Goal: Transaction & Acquisition: Purchase product/service

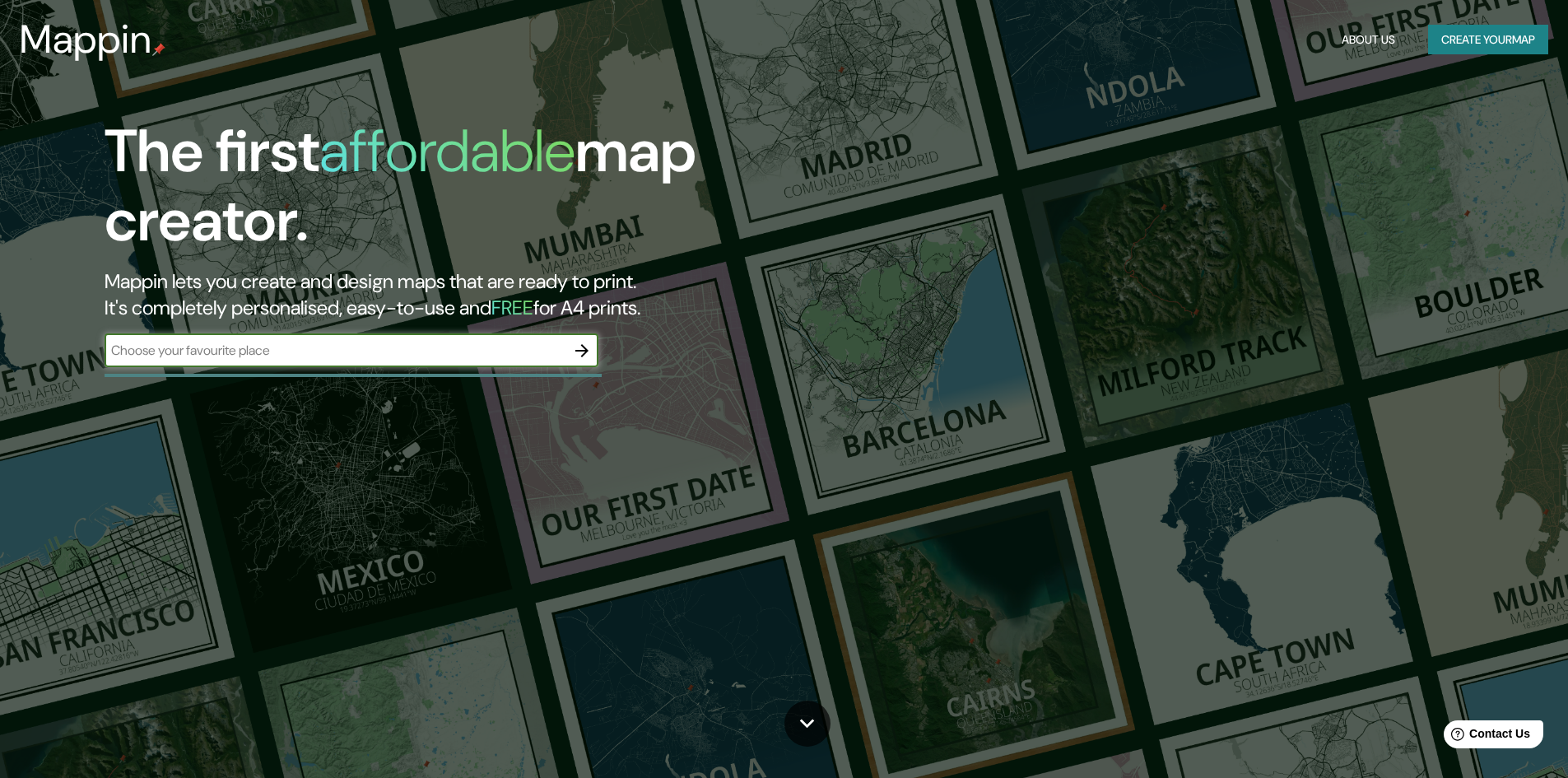
click at [1503, 40] on button "Create your map" at bounding box center [1488, 40] width 120 height 31
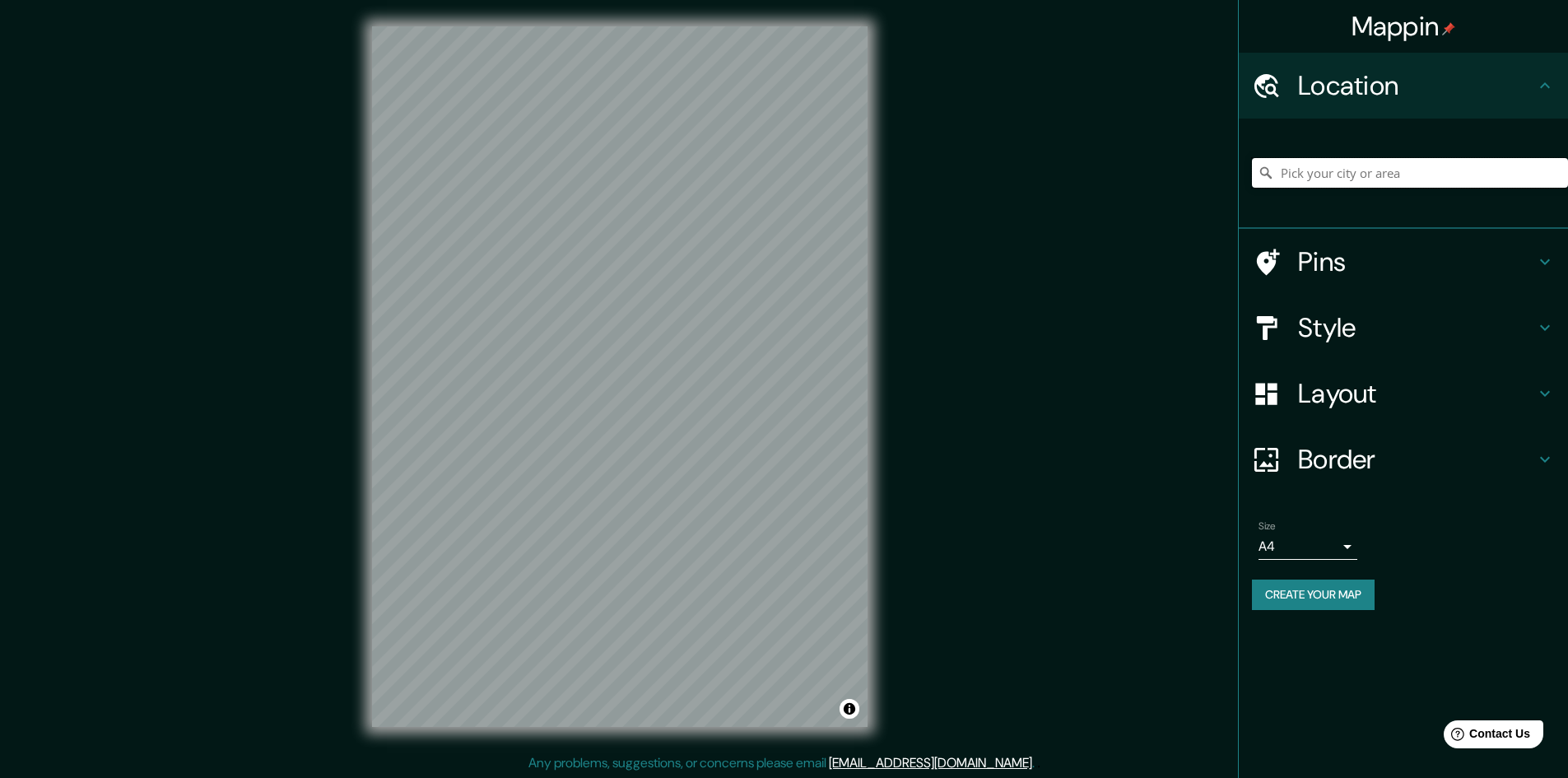
click at [1337, 170] on input "Pick your city or area" at bounding box center [1410, 173] width 316 height 30
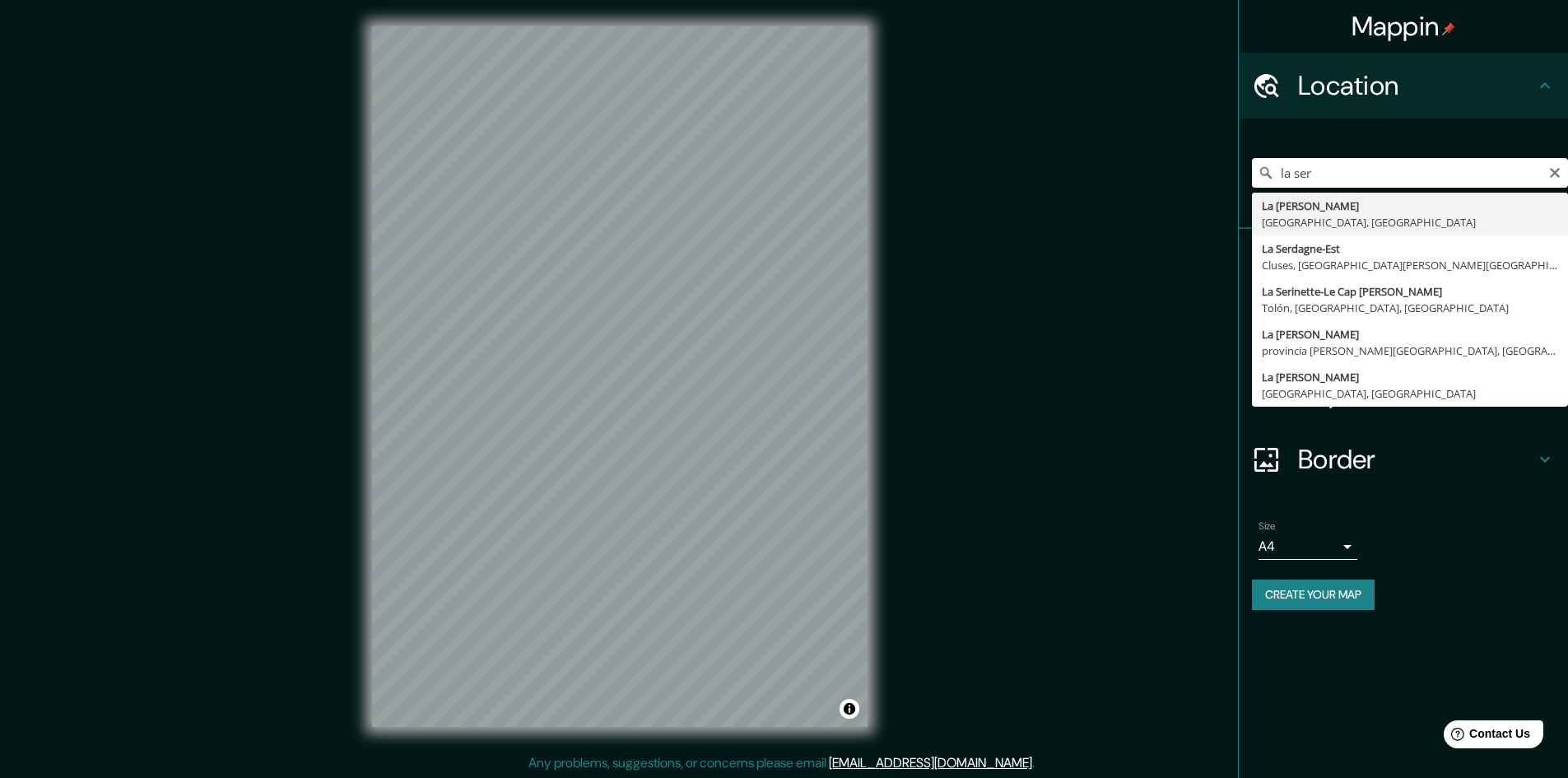
type input "[GEOGRAPHIC_DATA][PERSON_NAME], [GEOGRAPHIC_DATA], [GEOGRAPHIC_DATA]"
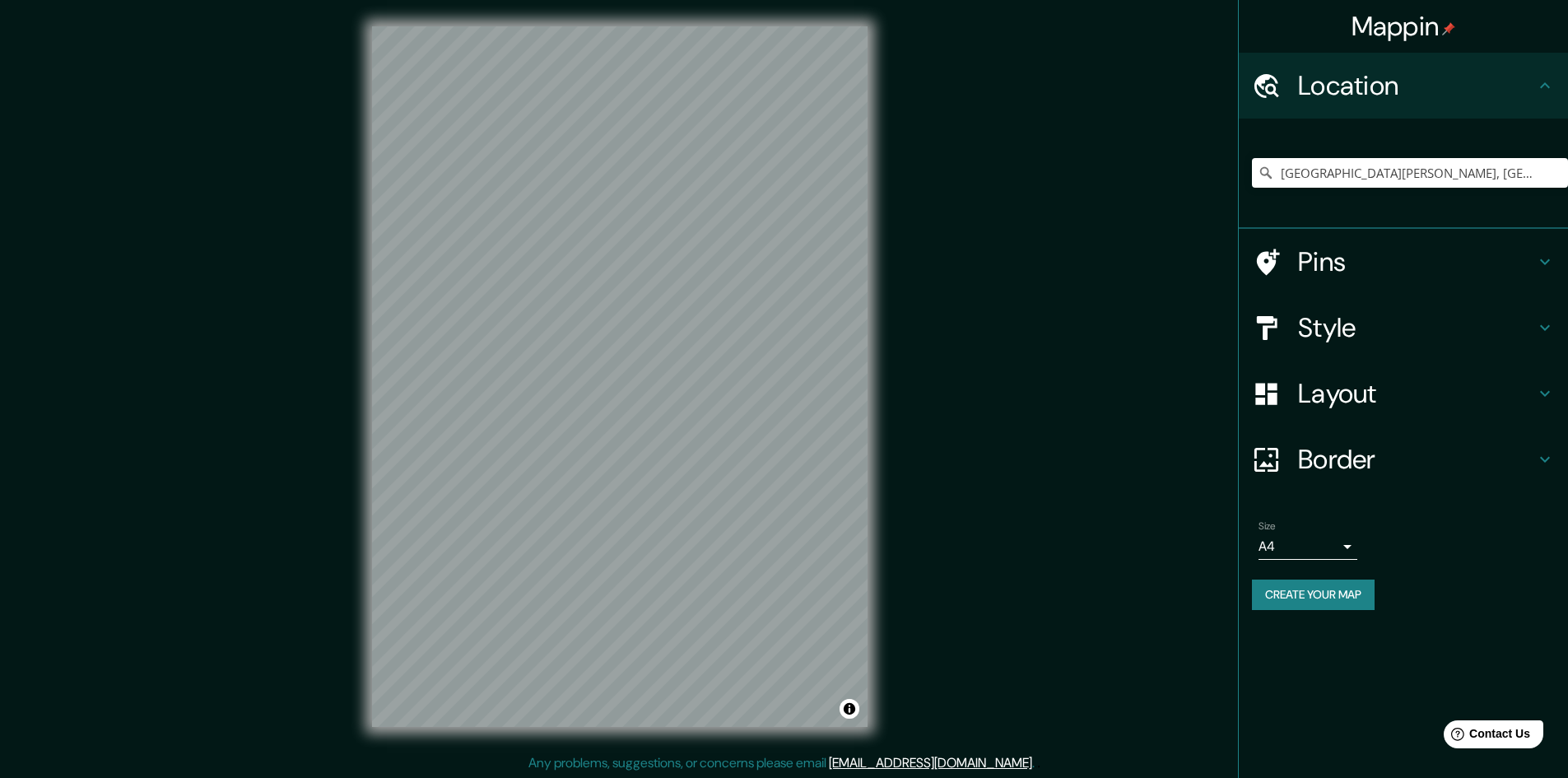
click at [1305, 323] on h4 "Style" at bounding box center [1416, 328] width 237 height 33
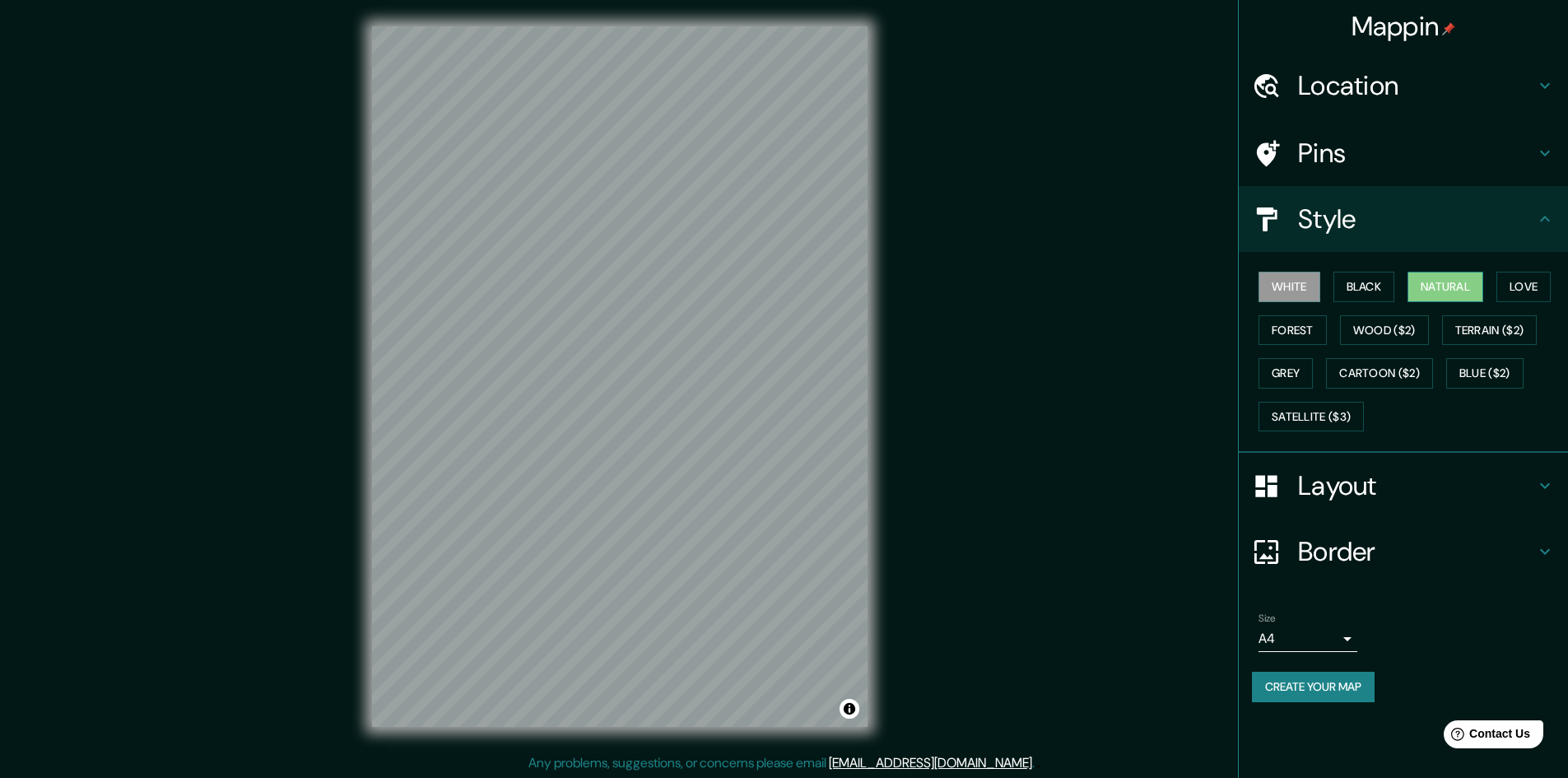
click at [1439, 282] on button "Natural" at bounding box center [1445, 286] width 75 height 31
click at [1389, 291] on button "Black" at bounding box center [1364, 286] width 62 height 31
click at [1527, 286] on button "Love" at bounding box center [1524, 286] width 55 height 31
click at [1287, 337] on button "Forest" at bounding box center [1292, 330] width 69 height 31
click at [1376, 334] on button "Wood ($2)" at bounding box center [1384, 330] width 89 height 31
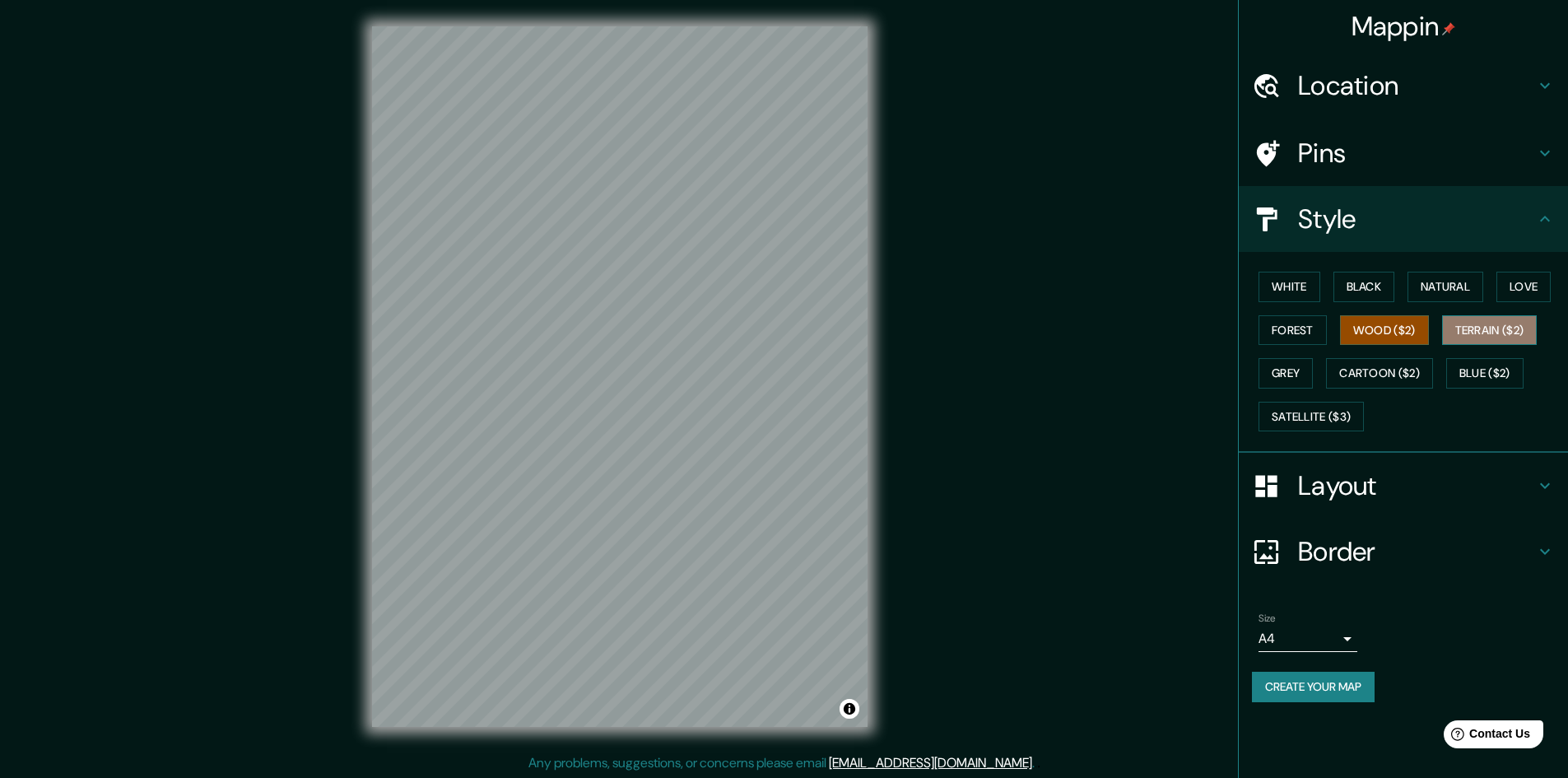
click at [1486, 338] on button "Terrain ($2)" at bounding box center [1489, 330] width 95 height 31
click at [1480, 372] on button "Blue ($2)" at bounding box center [1484, 373] width 77 height 31
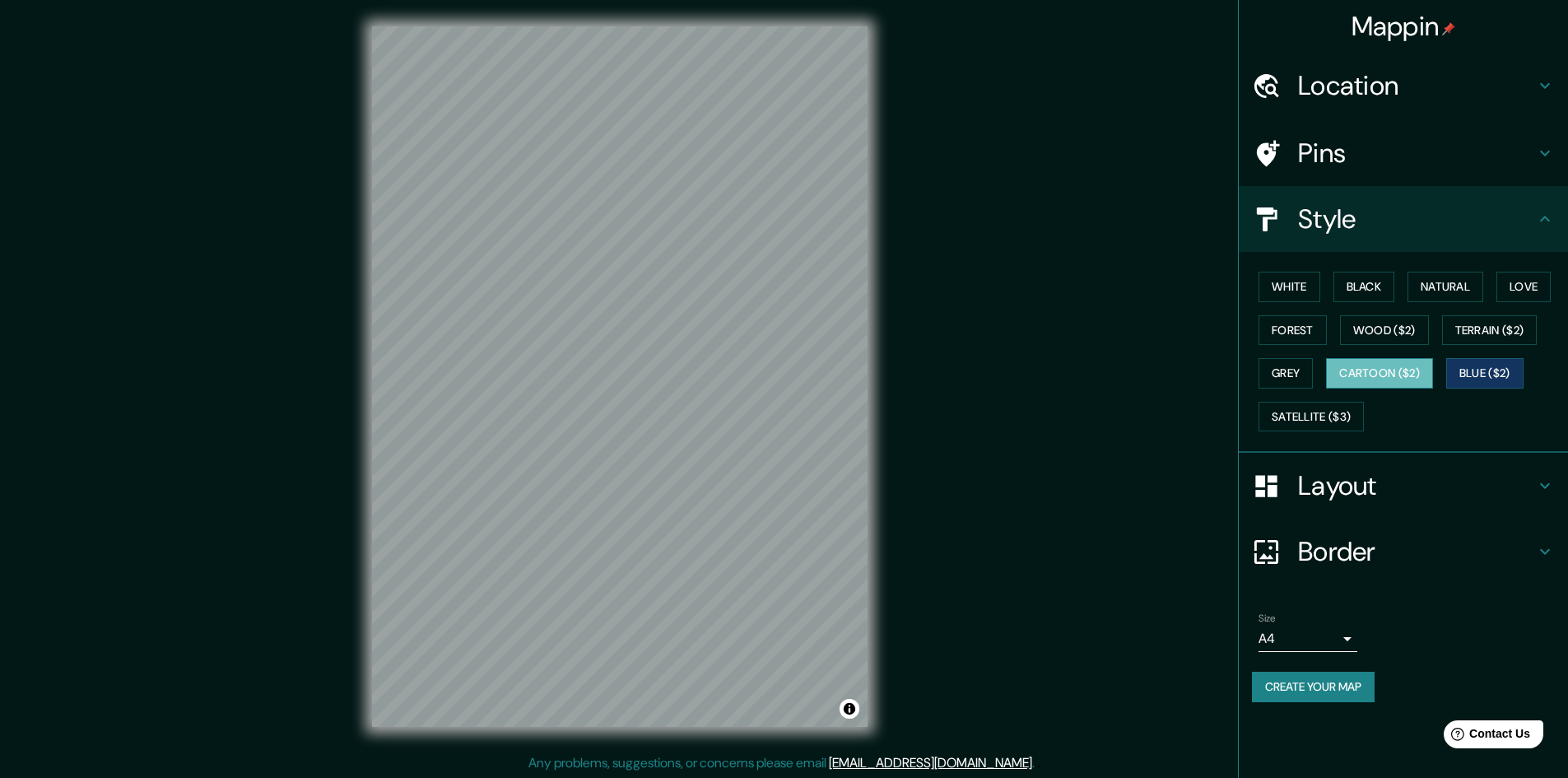
click at [1383, 382] on button "Cartoon ($2)" at bounding box center [1379, 373] width 107 height 31
click at [1292, 372] on button "Grey" at bounding box center [1286, 373] width 55 height 31
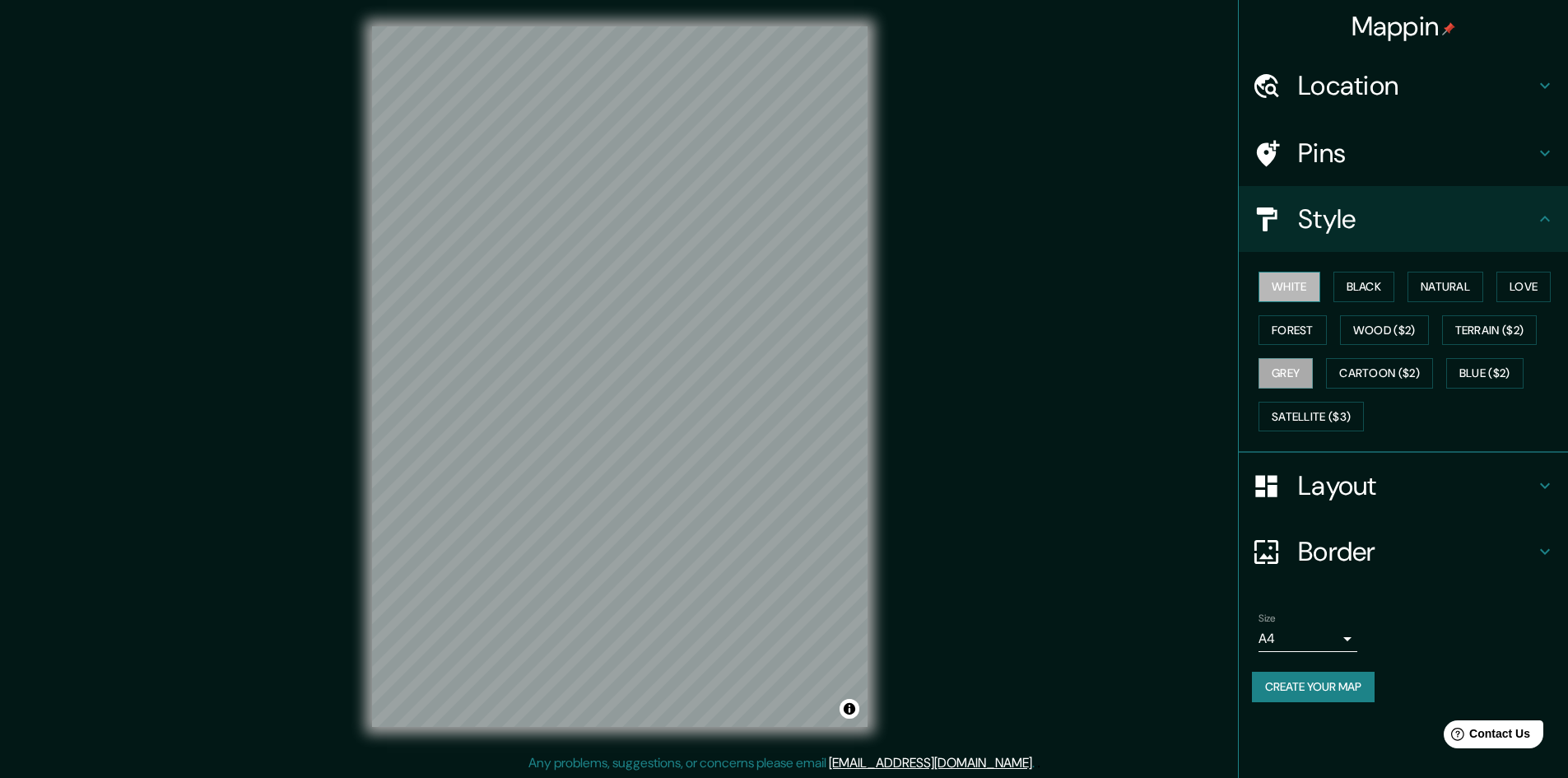
click at [1298, 286] on button "White" at bounding box center [1289, 286] width 62 height 31
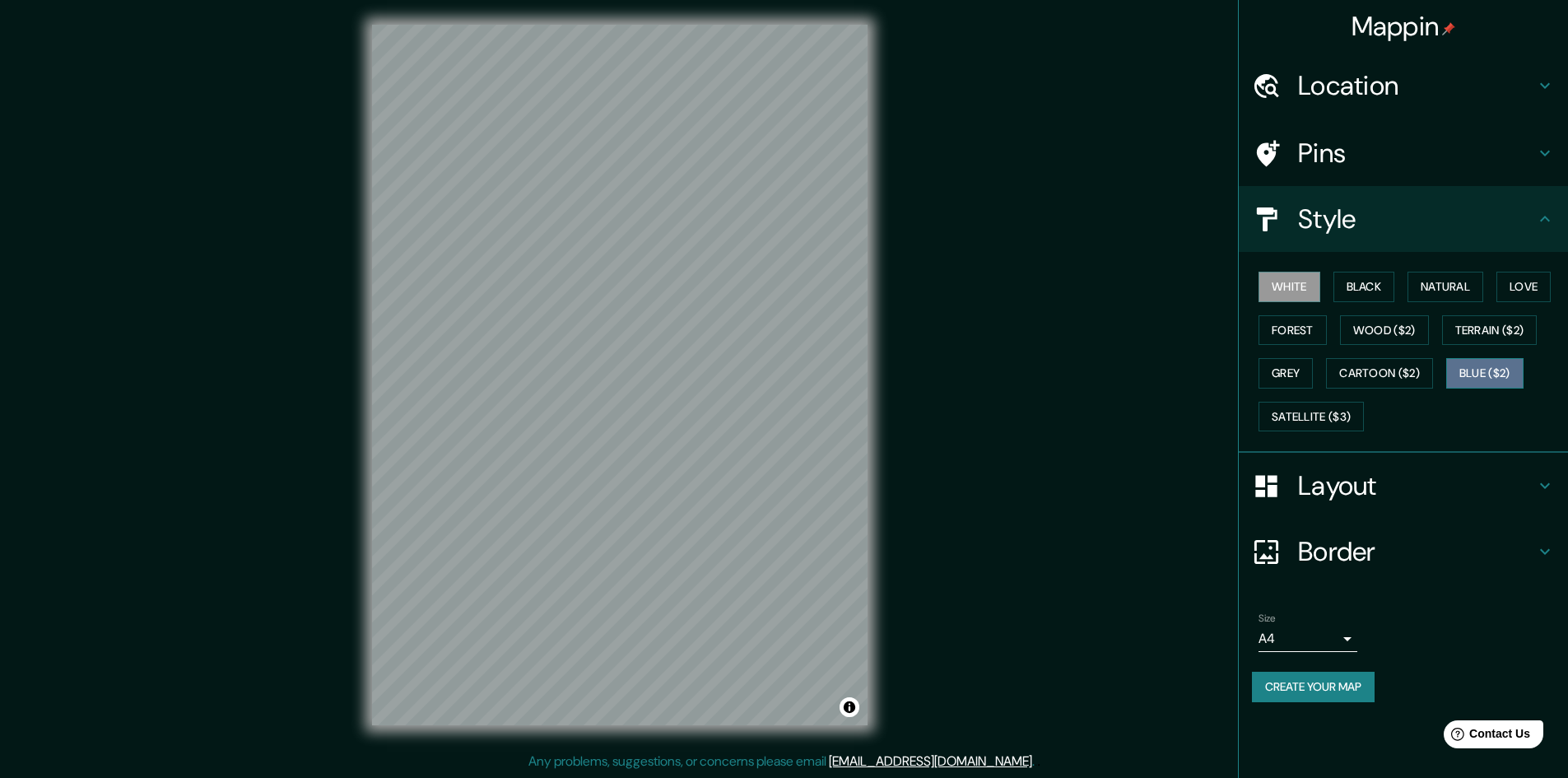
click at [1482, 373] on button "Blue ($2)" at bounding box center [1484, 373] width 77 height 31
click at [1503, 329] on button "Terrain ($2)" at bounding box center [1489, 330] width 95 height 31
click at [1304, 278] on button "White" at bounding box center [1289, 286] width 62 height 31
click at [1455, 280] on button "Natural" at bounding box center [1445, 286] width 75 height 31
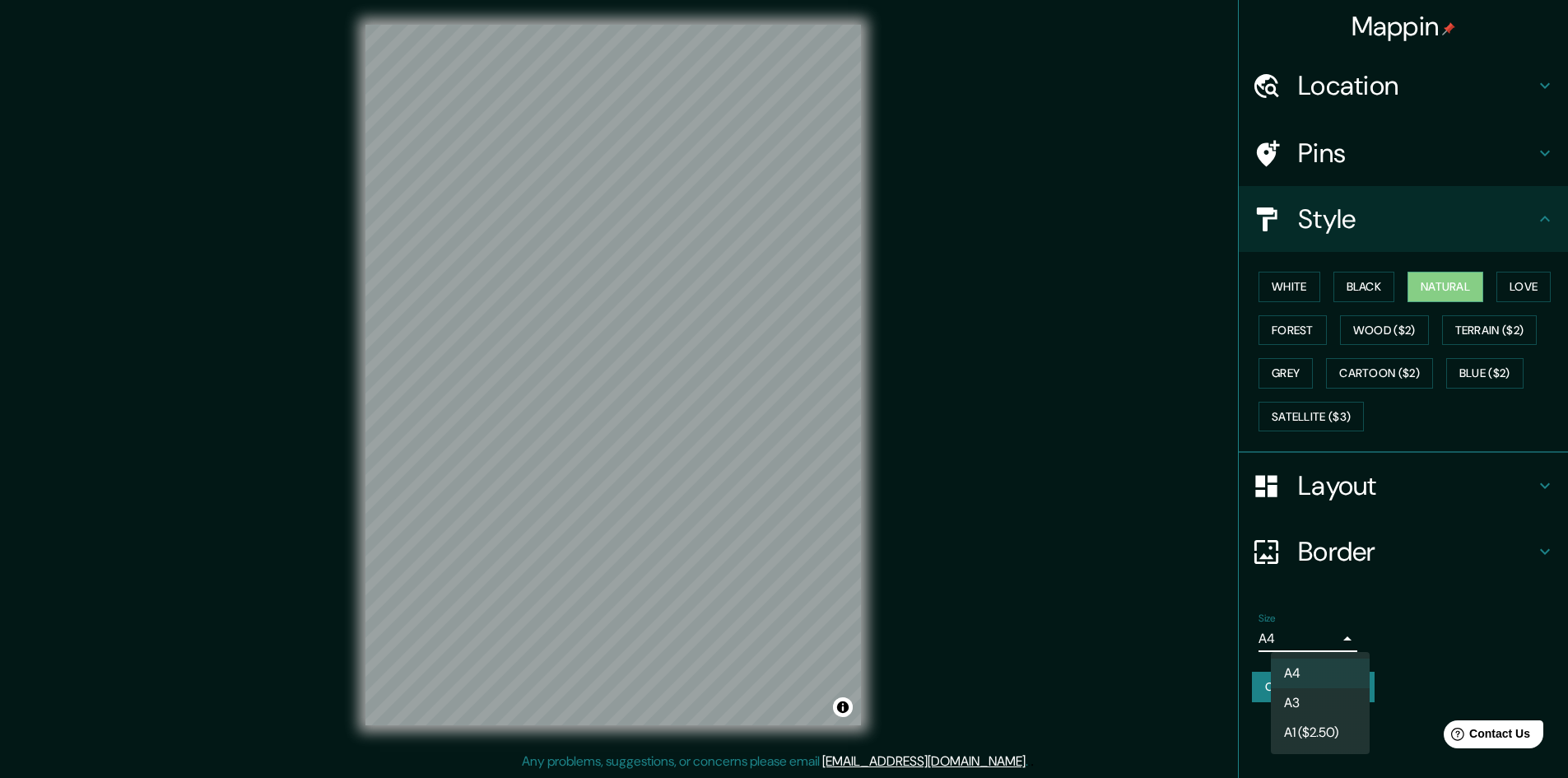
click at [1346, 641] on body "Mappin Location [GEOGRAPHIC_DATA][PERSON_NAME], [GEOGRAPHIC_DATA], [GEOGRAPHIC_…" at bounding box center [784, 387] width 1568 height 778
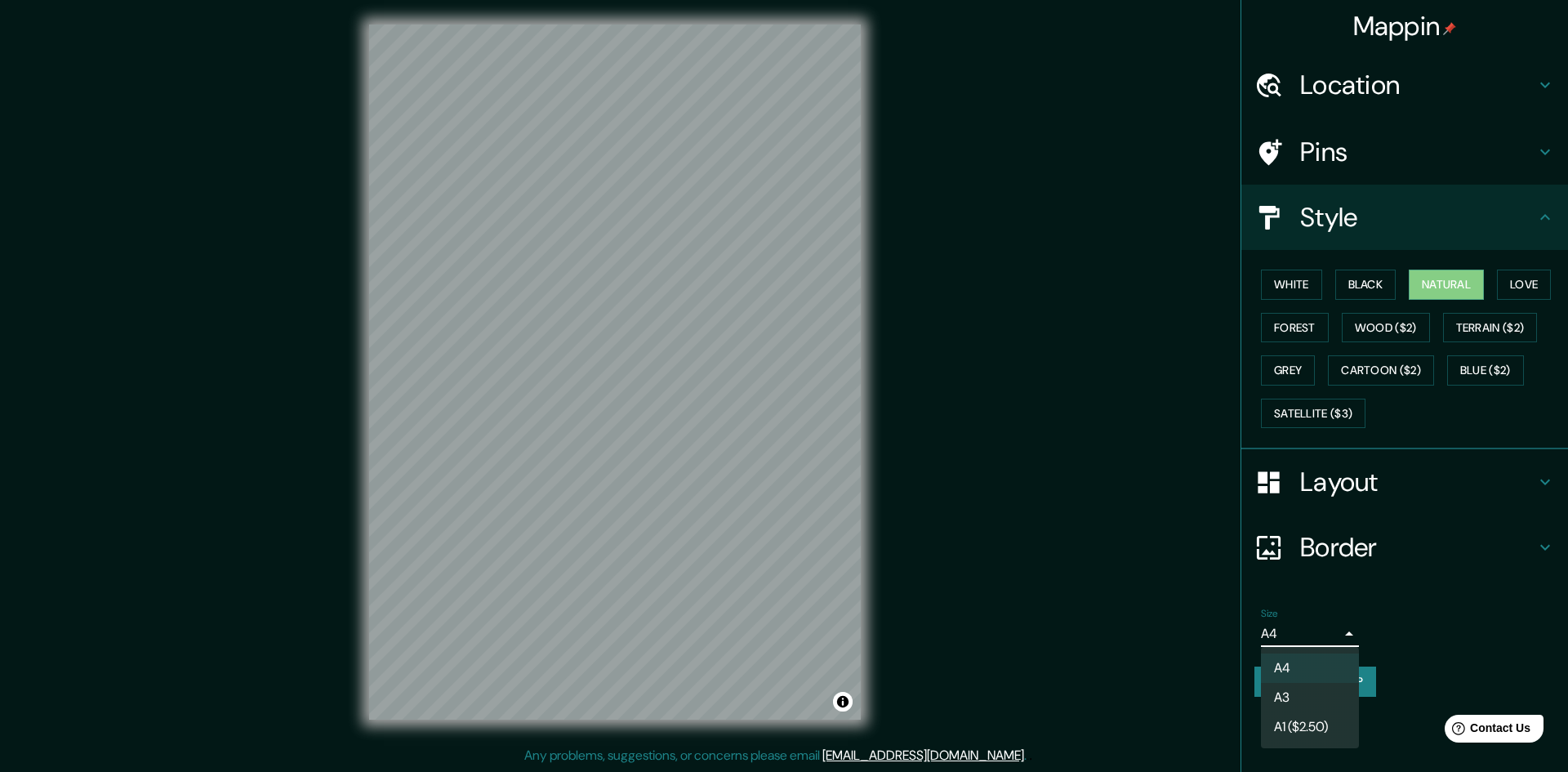
click at [1291, 688] on li "A3" at bounding box center [1309, 697] width 98 height 30
type input "a4"
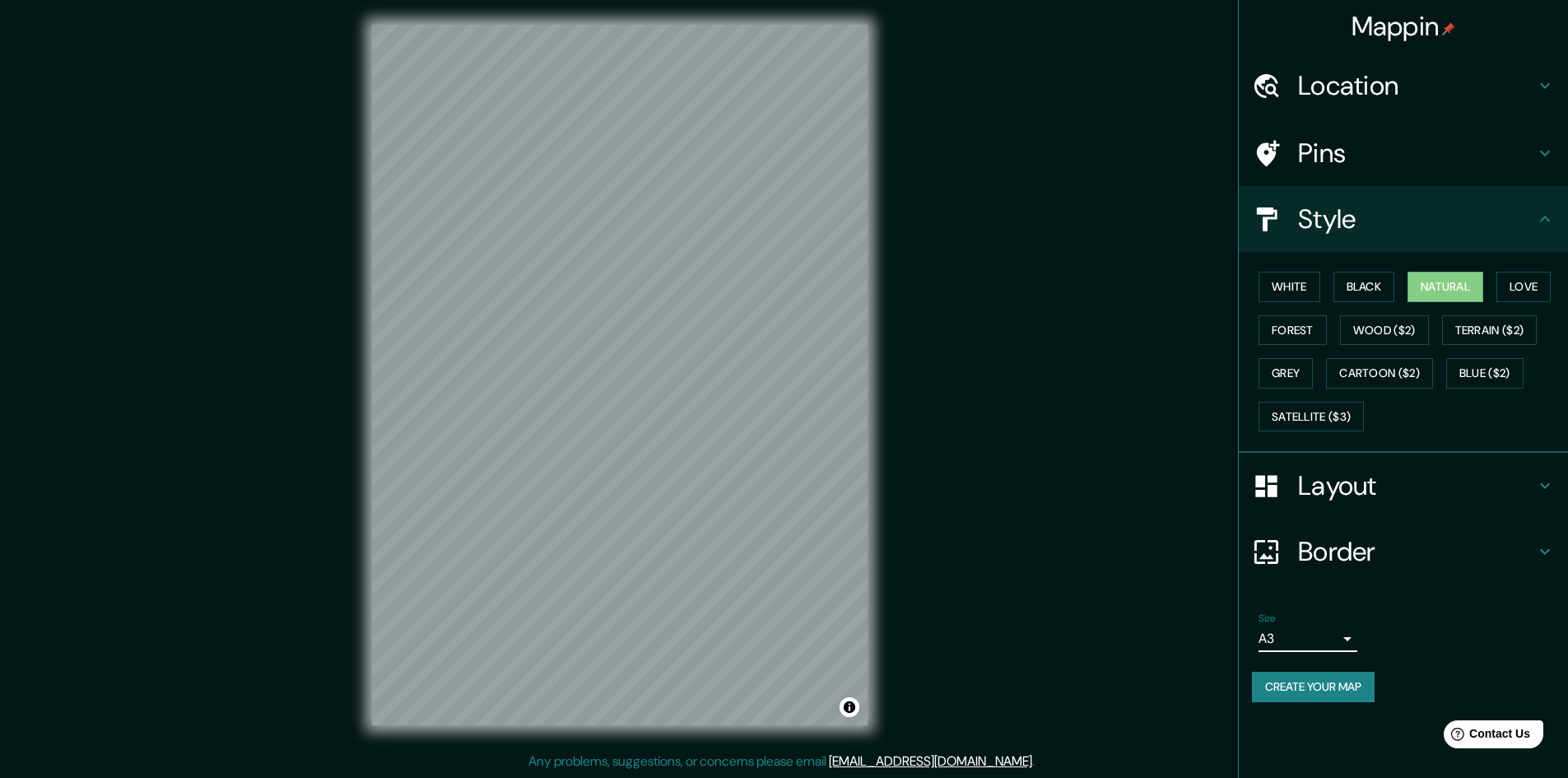
click at [1330, 489] on h4 "Layout" at bounding box center [1416, 486] width 237 height 33
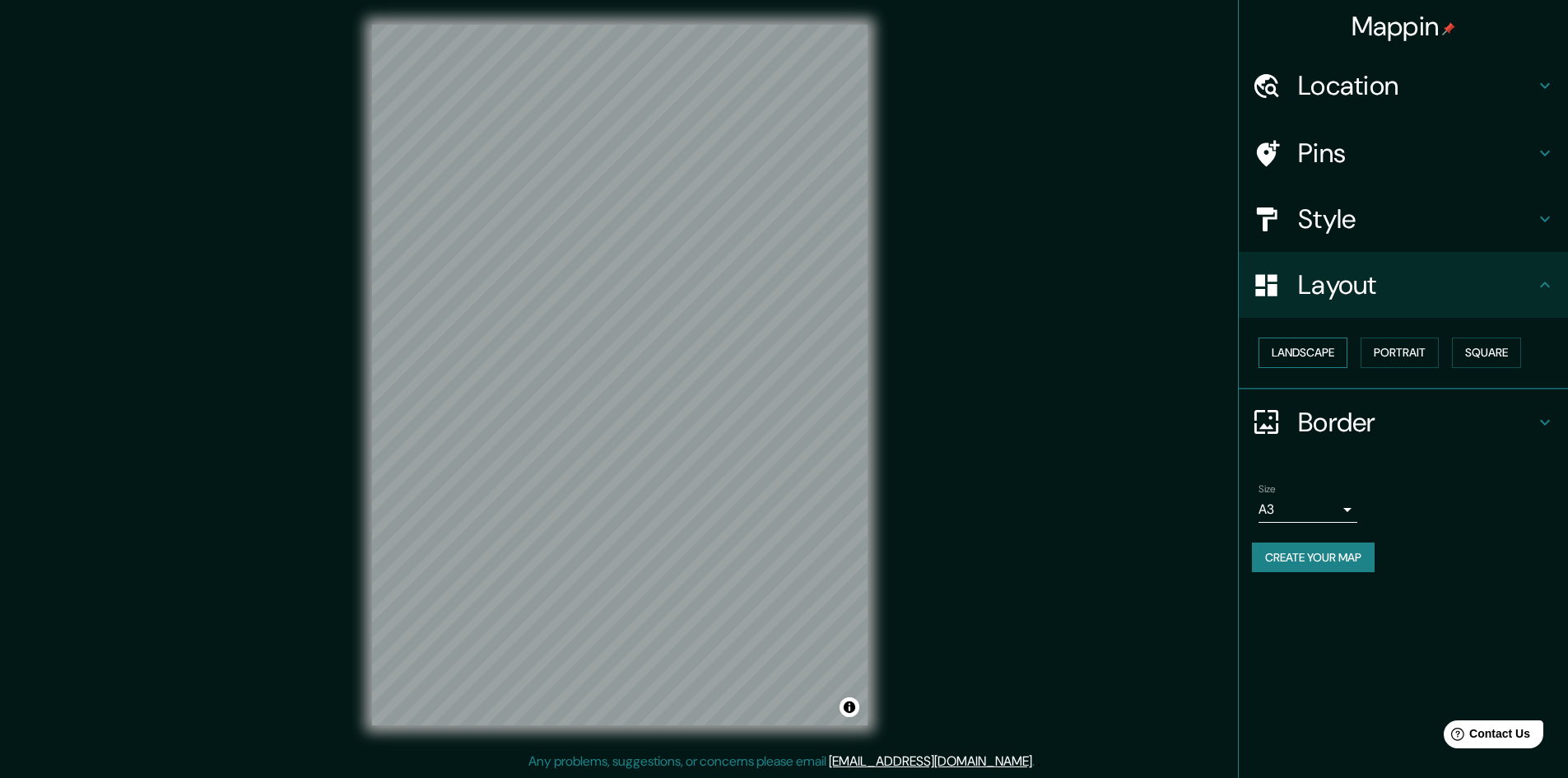
click at [1306, 345] on button "Landscape" at bounding box center [1302, 353] width 89 height 31
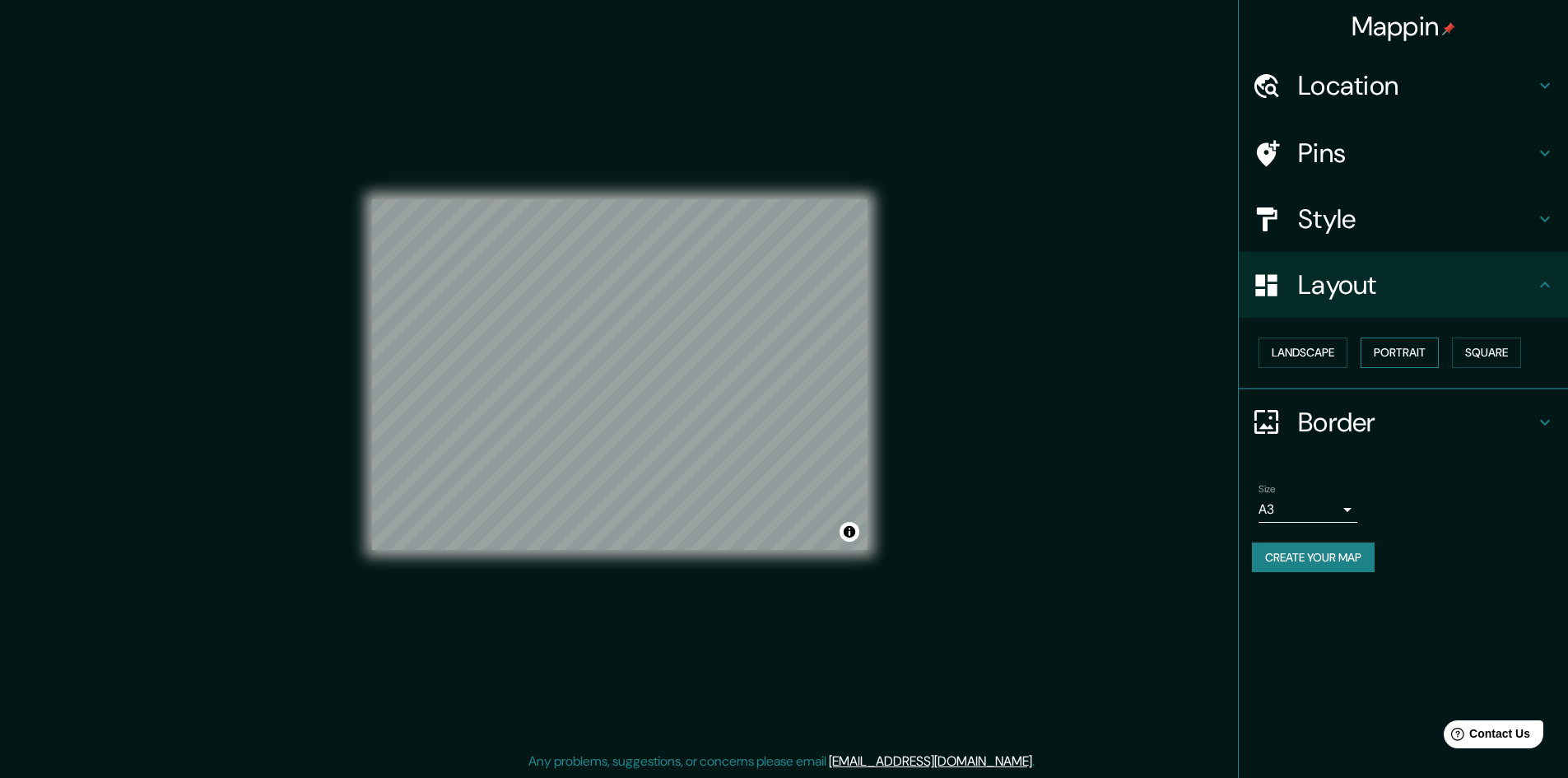
click at [1413, 351] on button "Portrait" at bounding box center [1400, 353] width 78 height 31
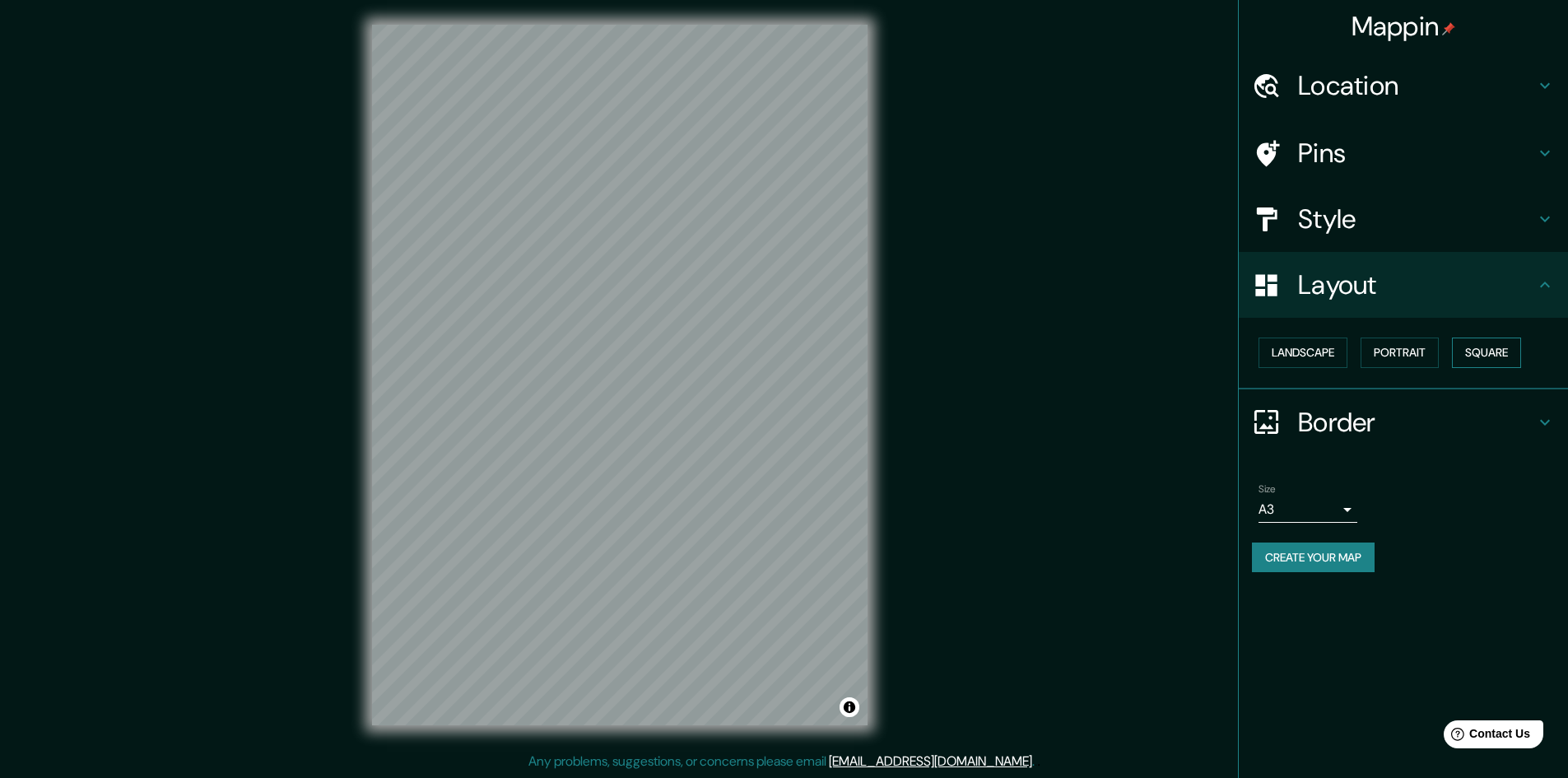
click at [1478, 352] on button "Square" at bounding box center [1487, 353] width 70 height 31
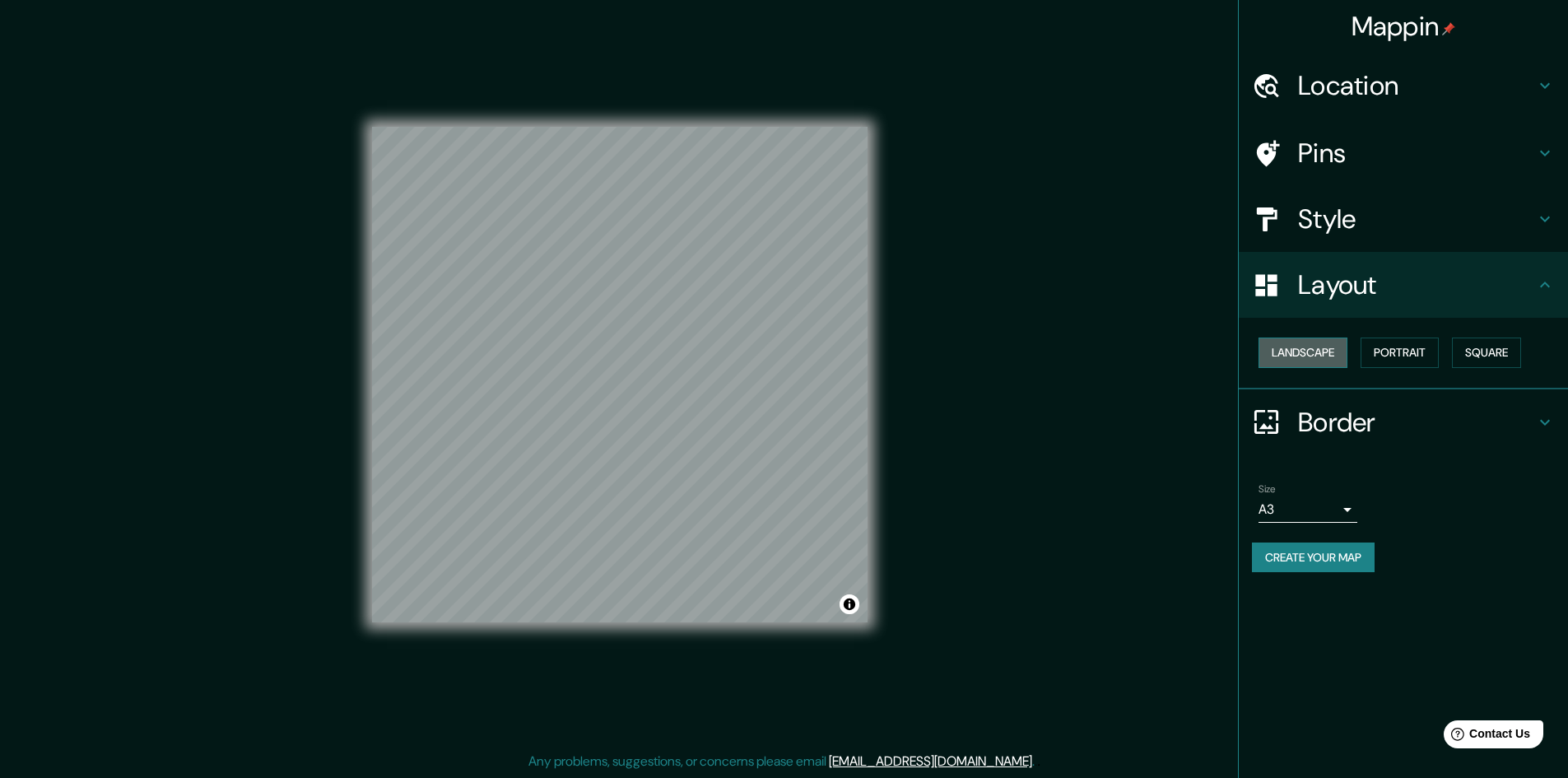
click at [1306, 356] on button "Landscape" at bounding box center [1302, 353] width 89 height 31
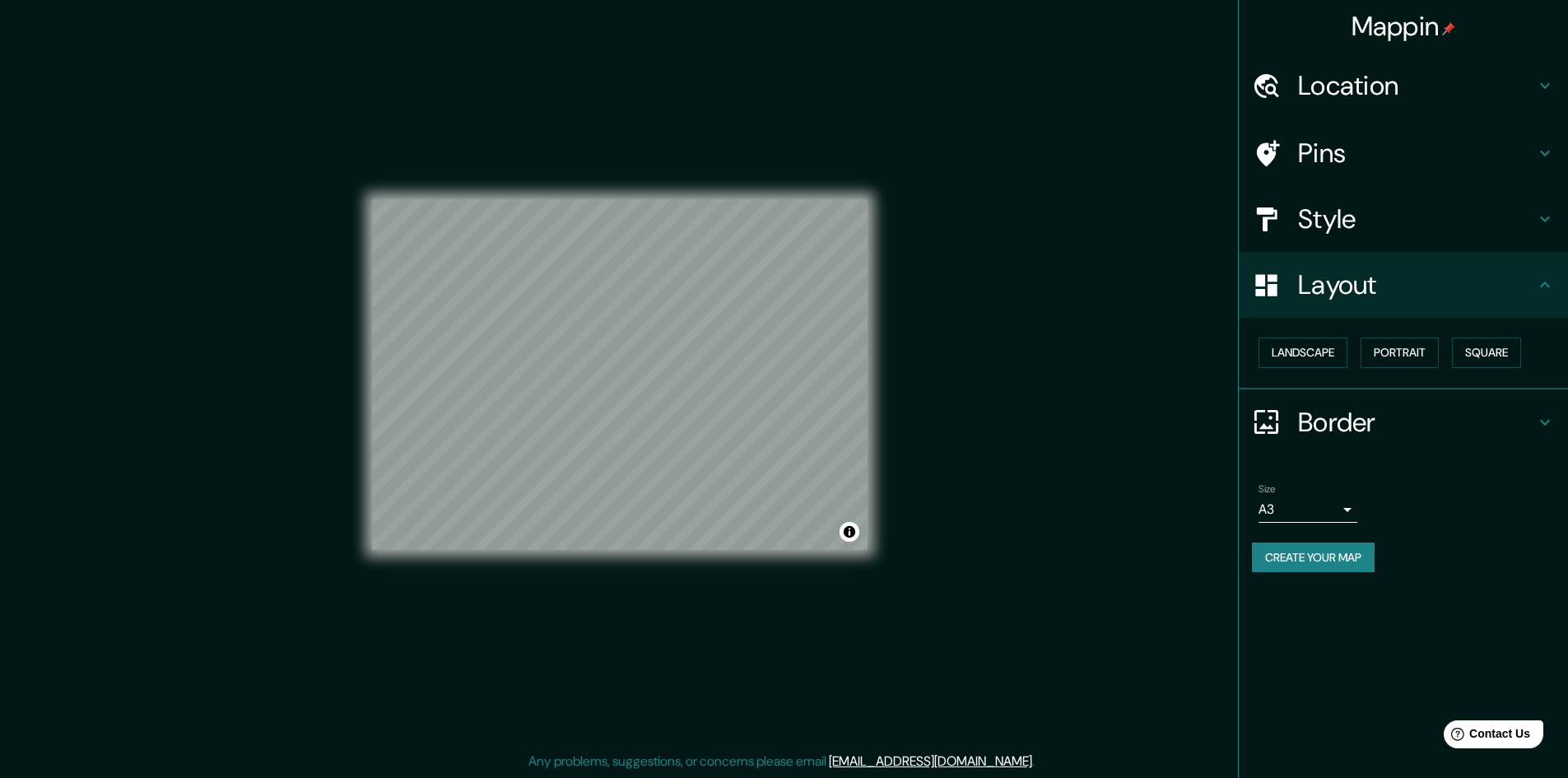
click at [1331, 425] on h4 "Border" at bounding box center [1416, 422] width 237 height 33
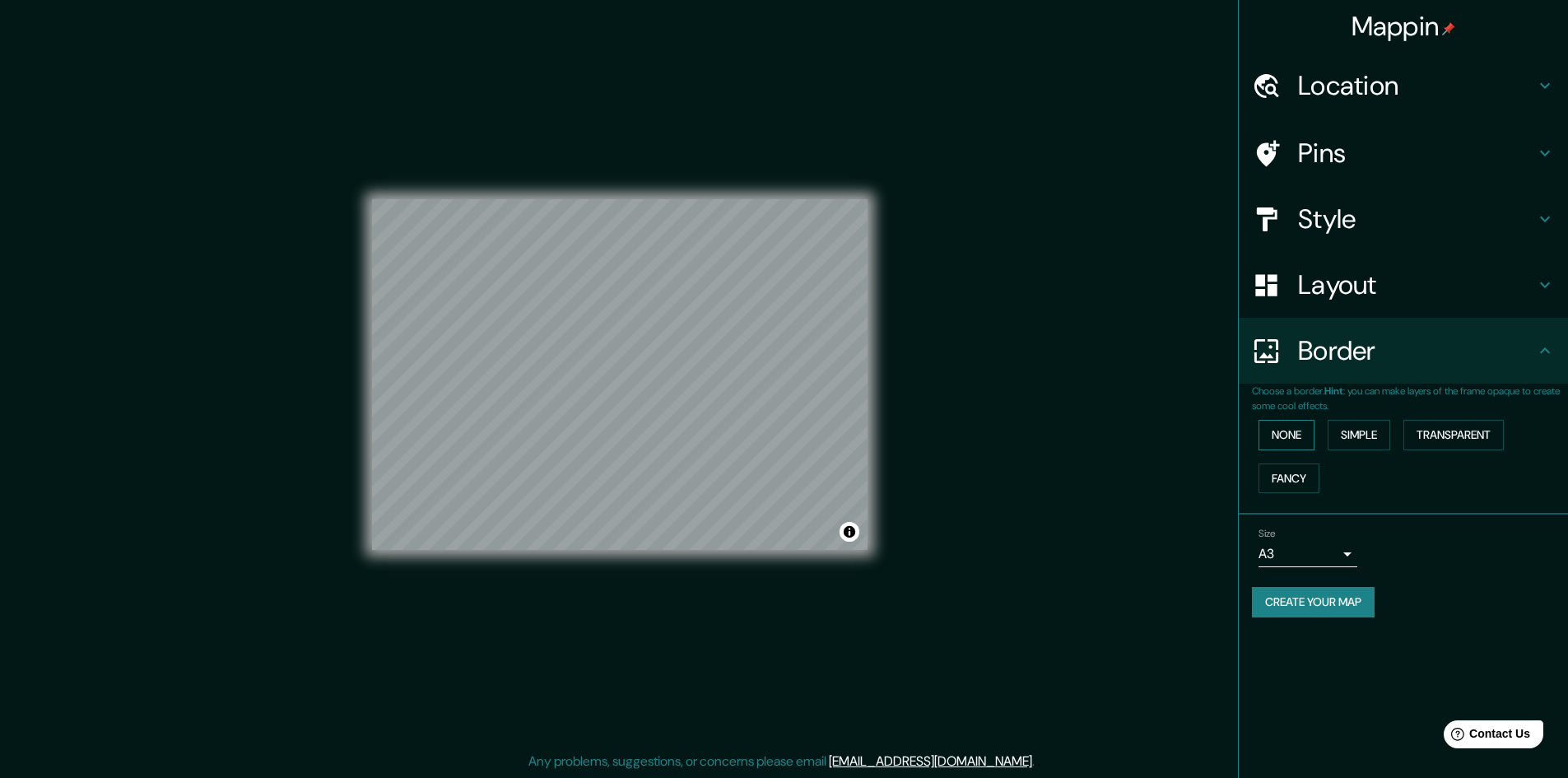
click at [1284, 440] on button "None" at bounding box center [1287, 435] width 56 height 31
click at [1357, 432] on button "Simple" at bounding box center [1359, 435] width 63 height 31
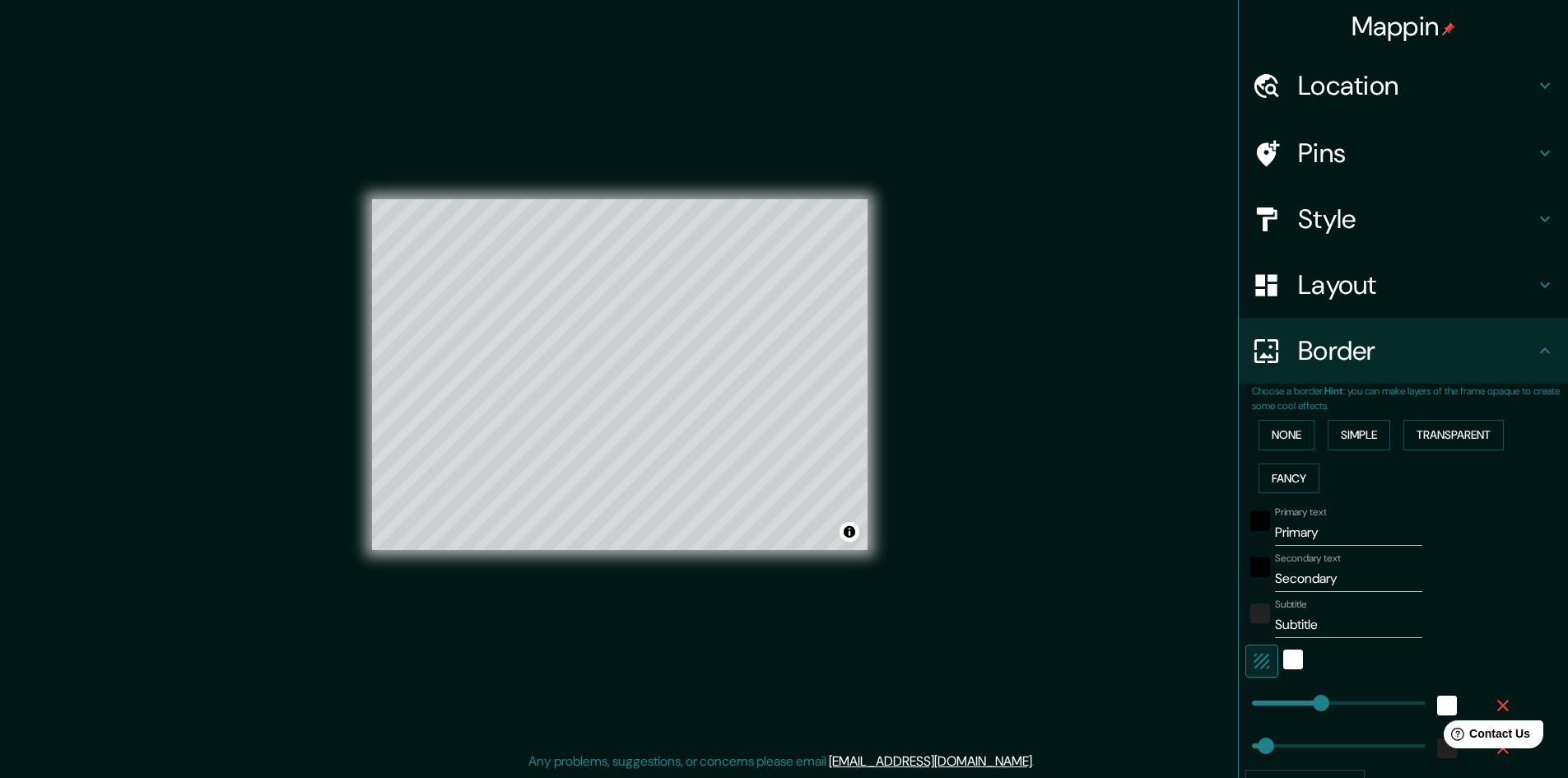
click at [1307, 432] on div "None Simple Transparent Fancy" at bounding box center [1410, 456] width 316 height 86
click at [1272, 432] on button "None" at bounding box center [1287, 435] width 56 height 31
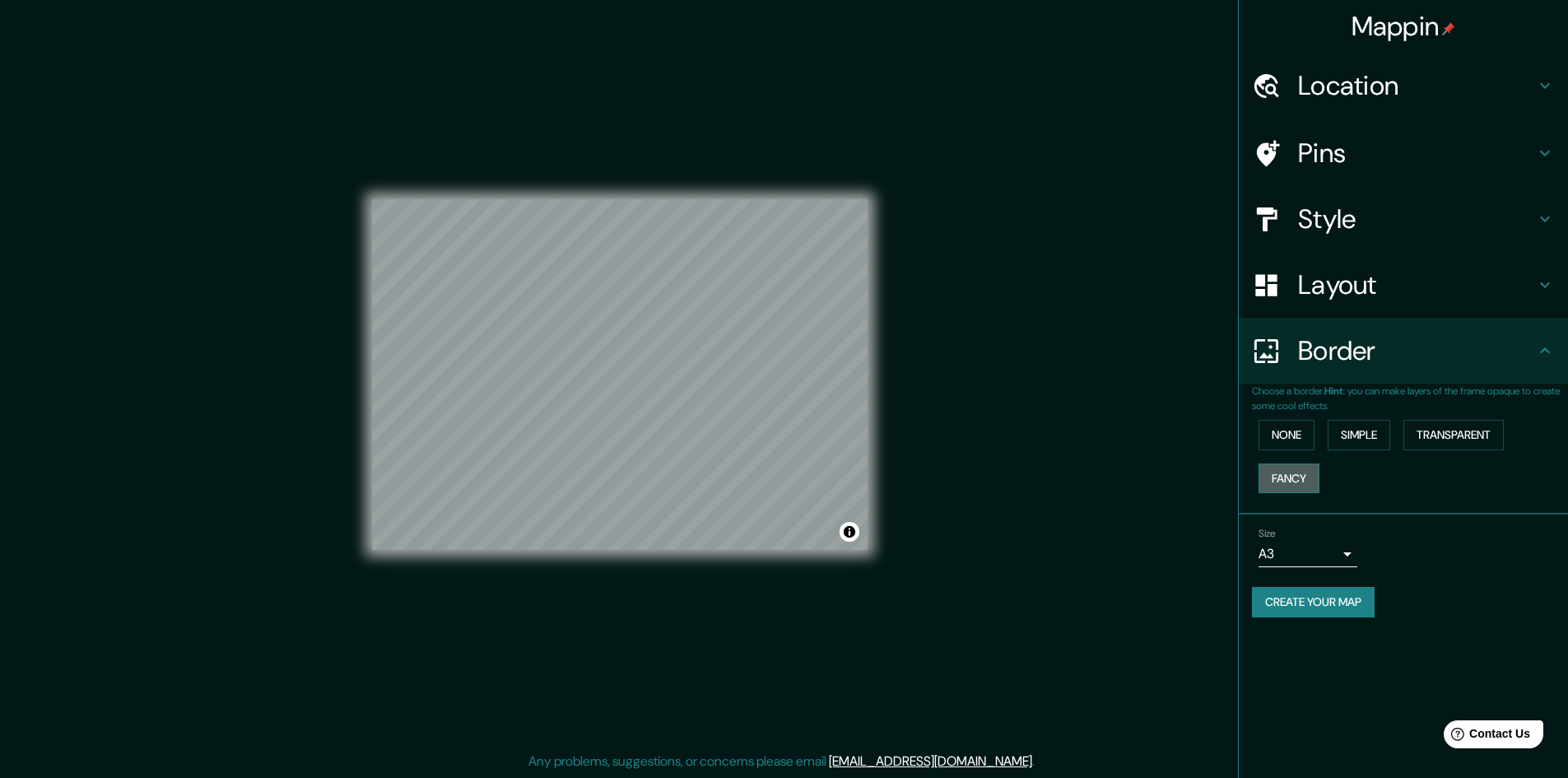
click at [1282, 474] on button "Fancy" at bounding box center [1289, 478] width 61 height 31
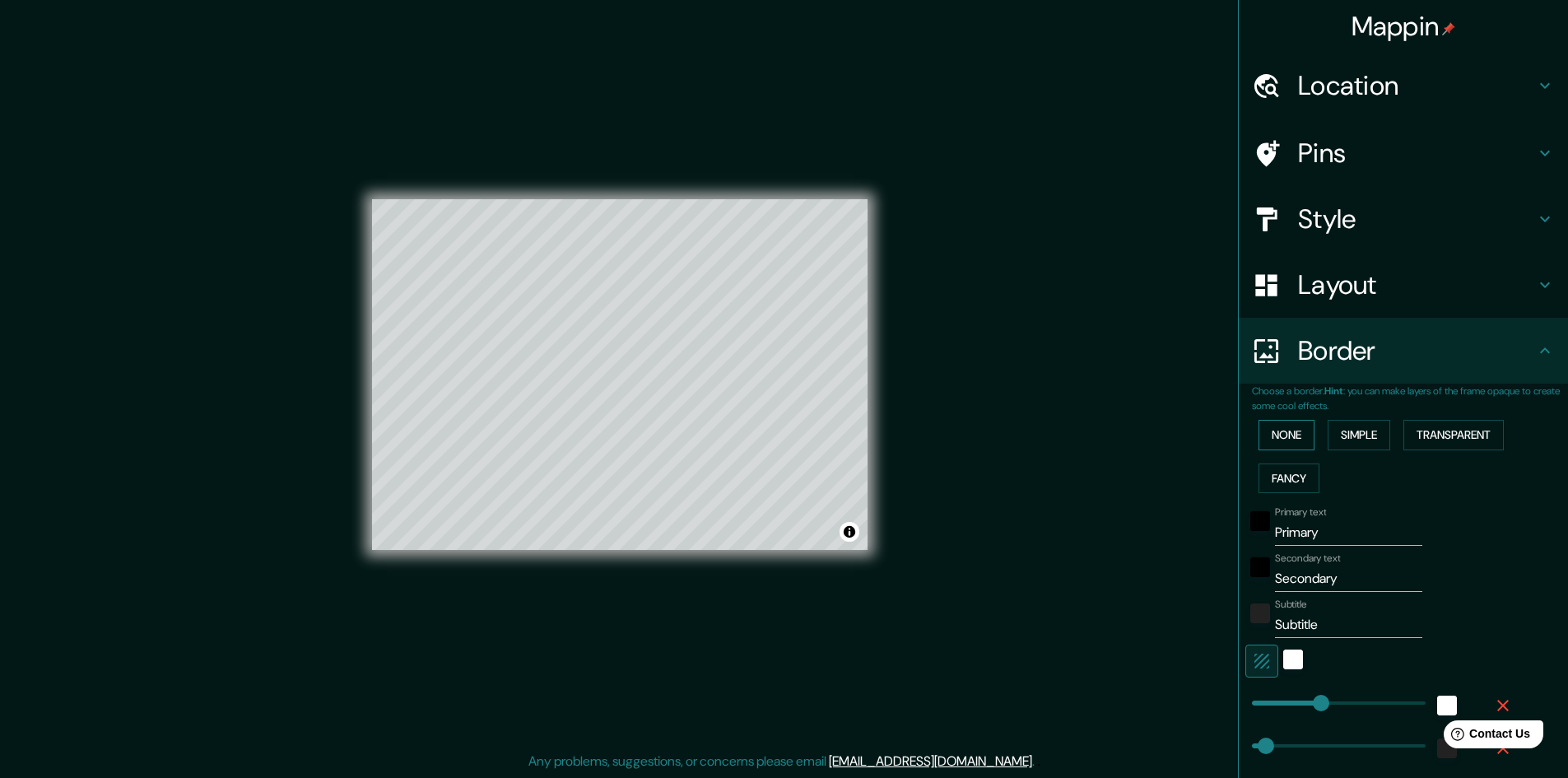
click at [1287, 435] on button "None" at bounding box center [1287, 435] width 56 height 31
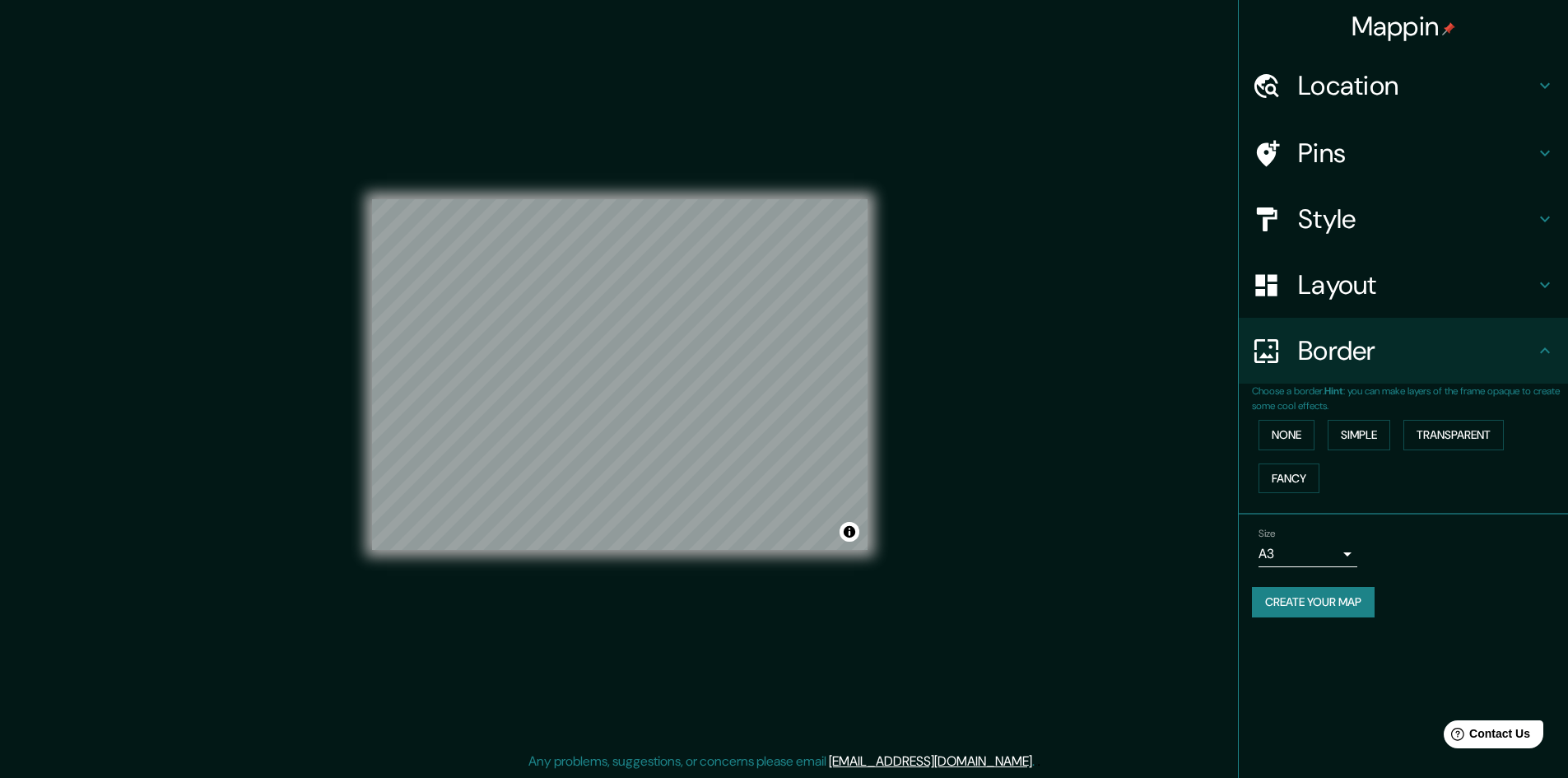
click at [1318, 159] on h4 "Pins" at bounding box center [1416, 153] width 237 height 33
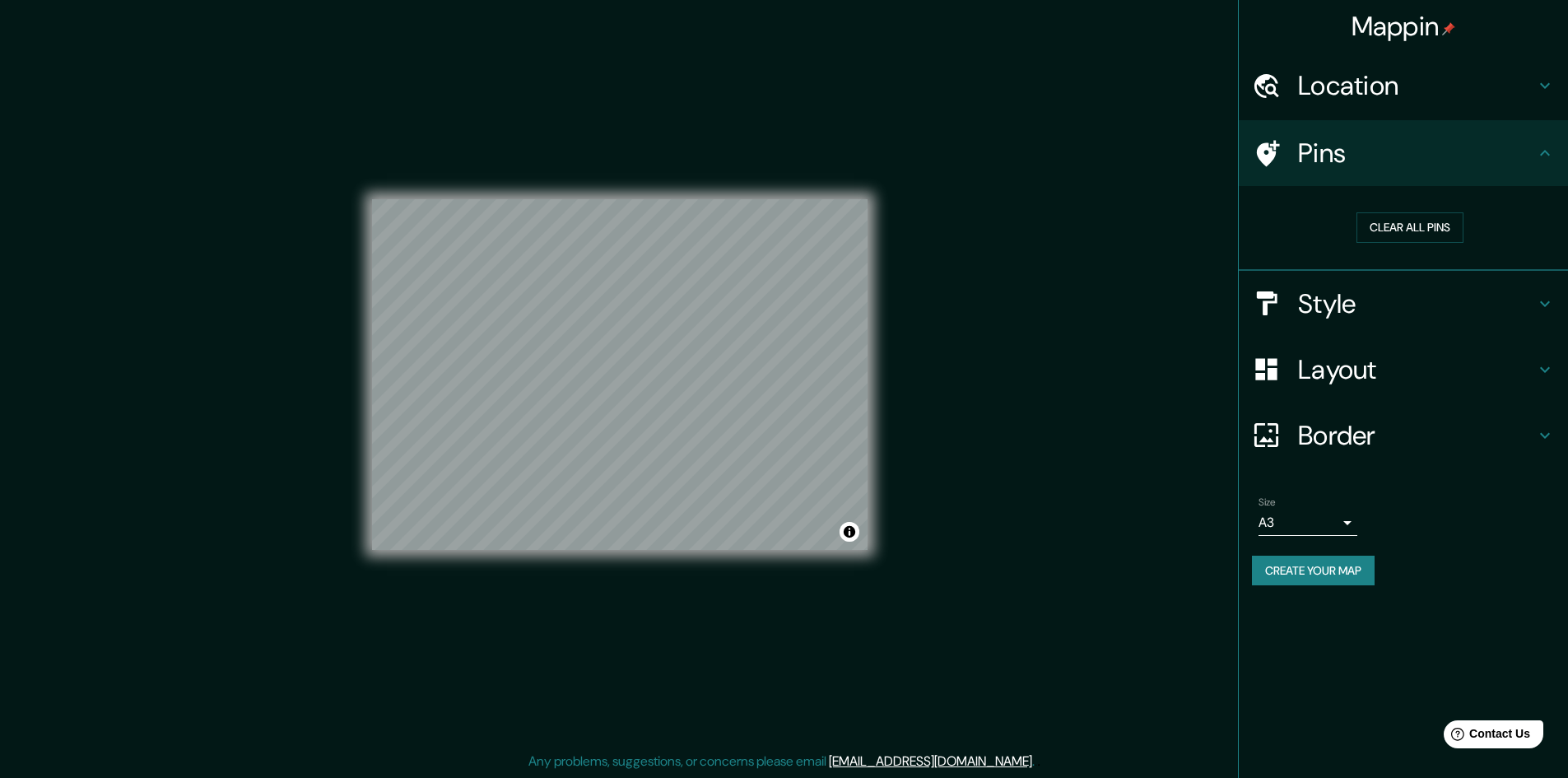
click at [1349, 296] on h4 "Style" at bounding box center [1416, 304] width 237 height 33
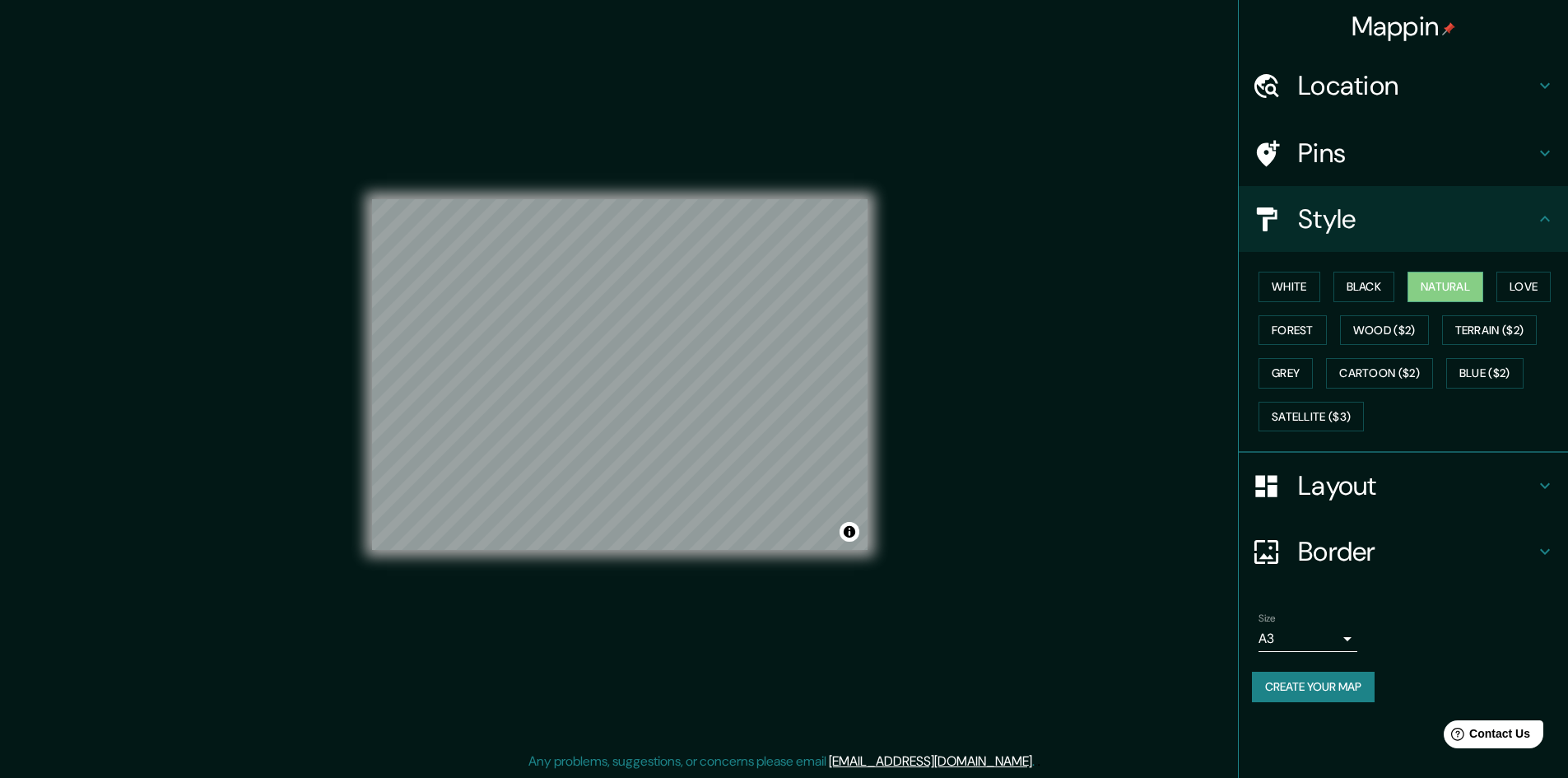
click at [1349, 82] on h4 "Location" at bounding box center [1416, 86] width 237 height 33
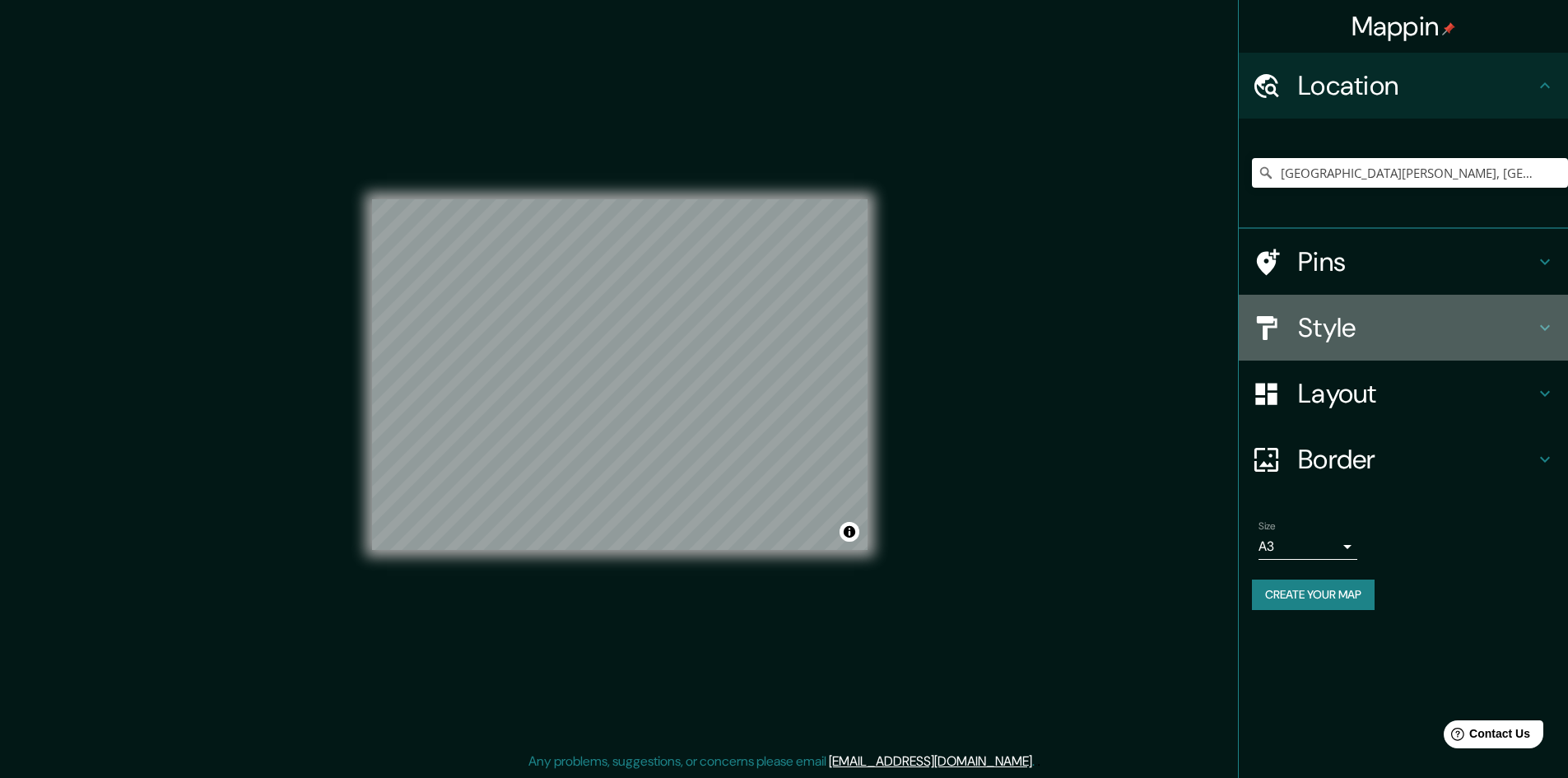
click at [1319, 336] on h4 "Style" at bounding box center [1416, 328] width 237 height 33
